Goal: Find specific page/section

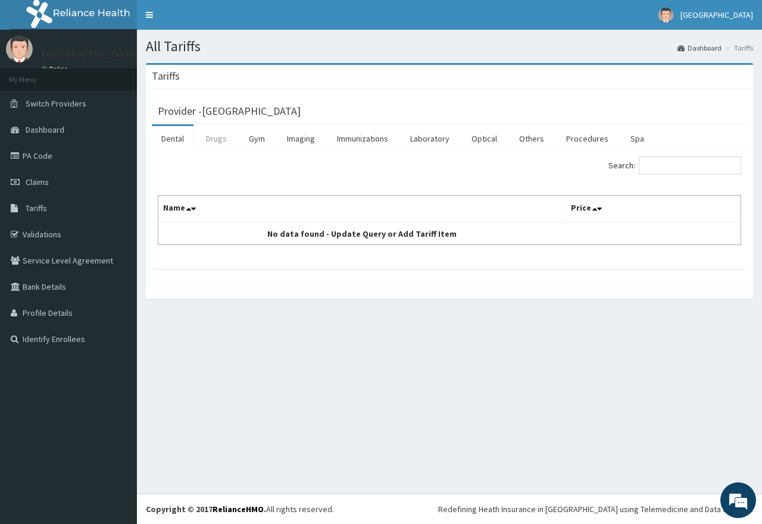
click at [214, 139] on link "Drugs" at bounding box center [216, 138] width 40 height 25
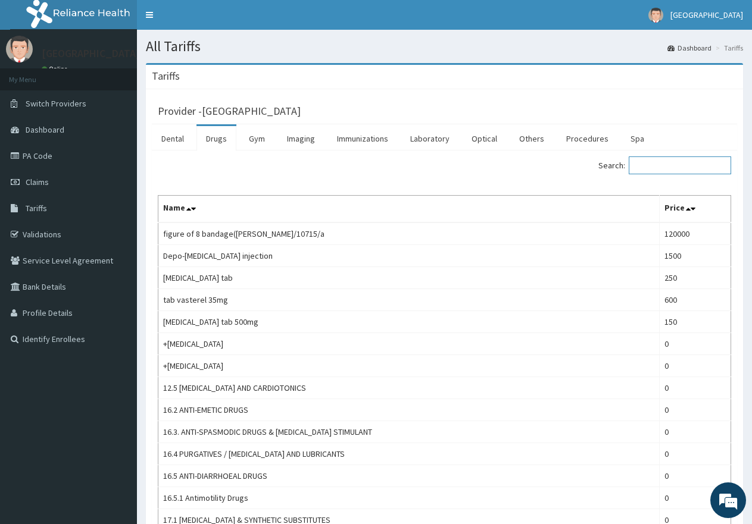
click at [674, 162] on input "Search:" at bounding box center [680, 166] width 102 height 18
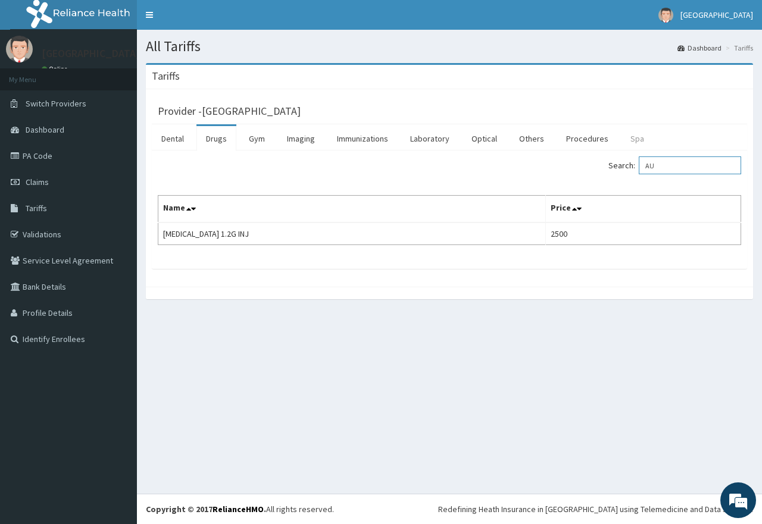
type input "A"
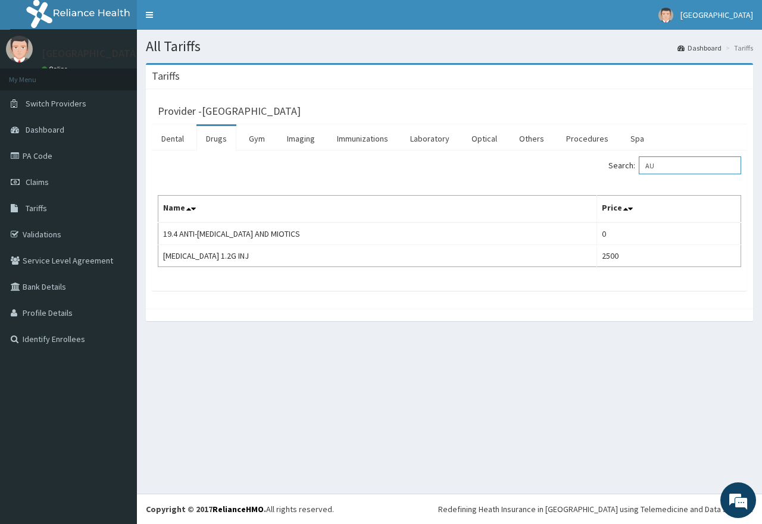
type input "A"
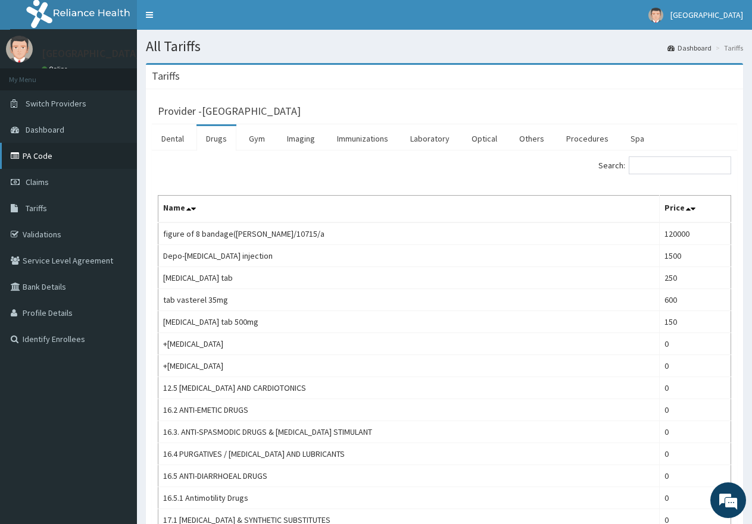
click at [46, 159] on link "PA Code" at bounding box center [68, 156] width 137 height 26
